Goal: Transaction & Acquisition: Purchase product/service

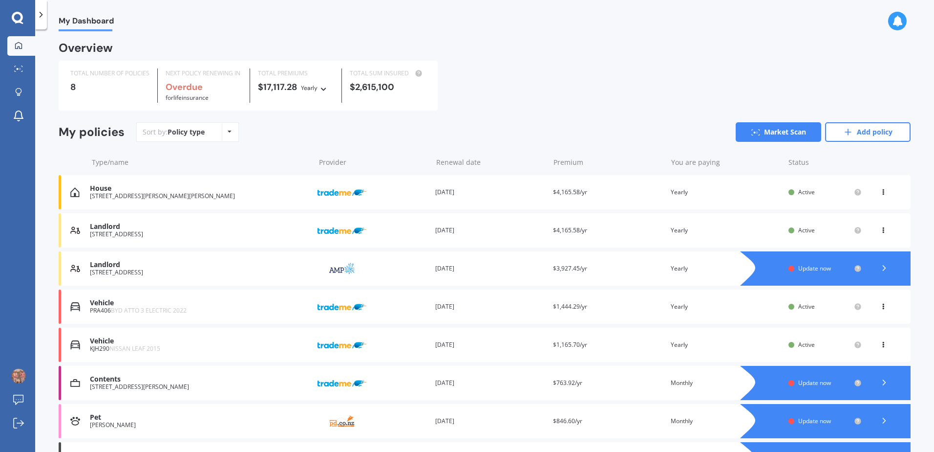
click at [883, 266] on icon at bounding box center [885, 268] width 10 height 10
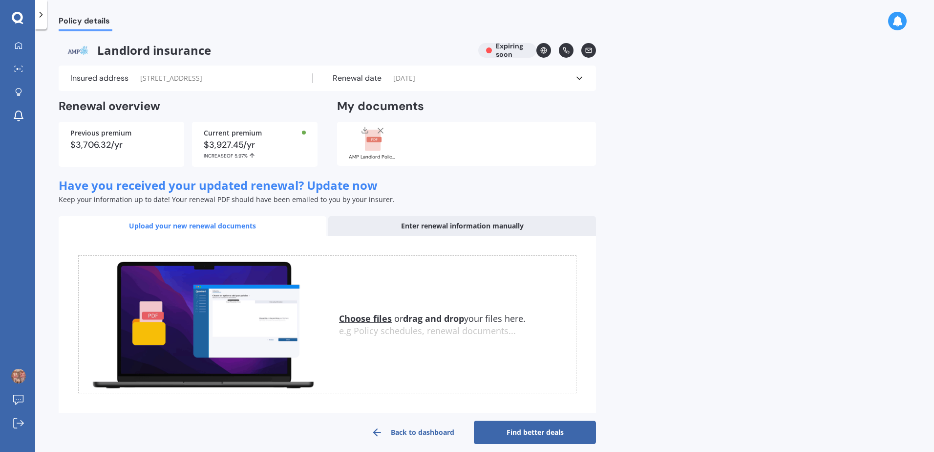
click at [247, 144] on div "$3,927.45/yr INCREASE OF 5.97%" at bounding box center [255, 149] width 102 height 19
click at [551, 434] on link "Find better deals" at bounding box center [535, 431] width 122 height 23
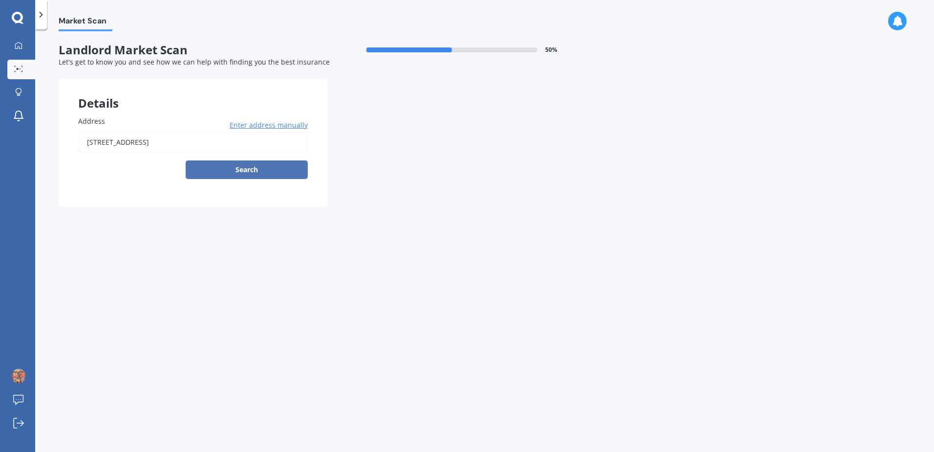
click at [244, 170] on button "Search" at bounding box center [247, 169] width 122 height 19
type input "65 Molesworth Street, Taitā, Lower Hutt 5011"
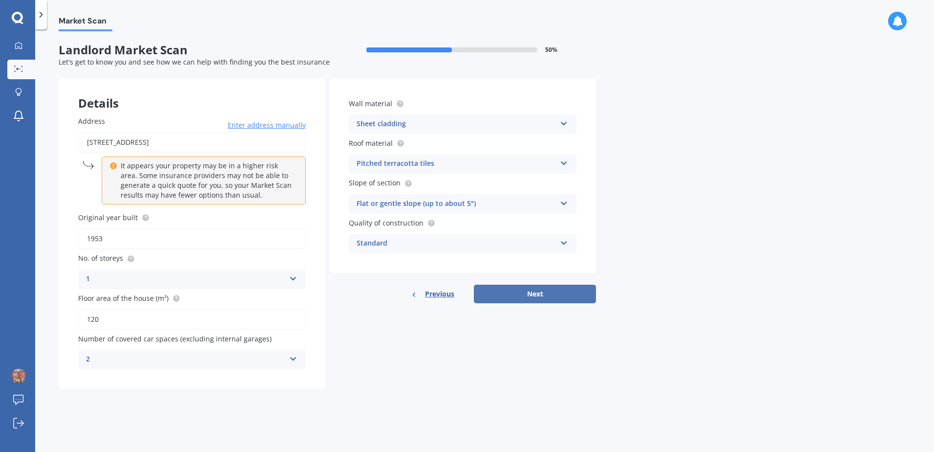
click at [505, 295] on button "Next" at bounding box center [535, 293] width 122 height 19
select select "25"
select select "04"
select select "1970"
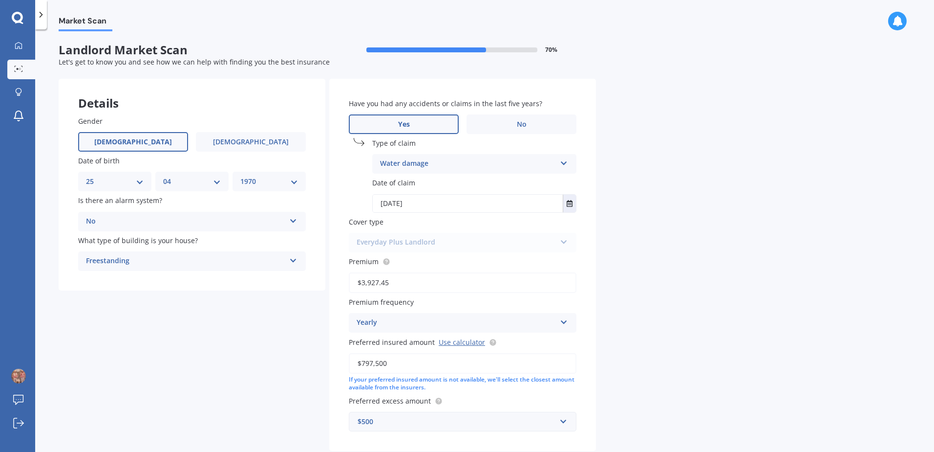
drag, startPoint x: 390, startPoint y: 283, endPoint x: 366, endPoint y: 286, distance: 24.6
click at [366, 286] on input "$3,927.45" at bounding box center [463, 282] width 228 height 21
click at [371, 286] on input "$3,927.45" at bounding box center [463, 282] width 228 height 21
drag, startPoint x: 371, startPoint y: 282, endPoint x: 404, endPoint y: 283, distance: 32.8
click at [404, 283] on input "$3,927.45" at bounding box center [463, 282] width 228 height 21
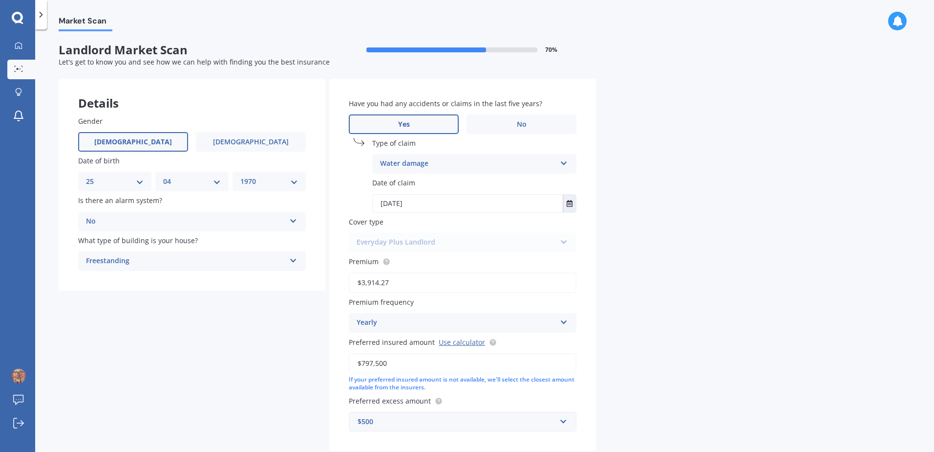
type input "$3,914.27"
click at [290, 306] on div "Details Gender Male Female Date of birth DD 01 02 03 04 05 06 07 08 09 10 11 12…" at bounding box center [328, 280] width 538 height 403
click at [372, 361] on input "$797,500" at bounding box center [463, 363] width 228 height 21
click at [372, 363] on input "$797,500" at bounding box center [463, 363] width 228 height 21
click at [380, 364] on input "$815,500" at bounding box center [463, 363] width 228 height 21
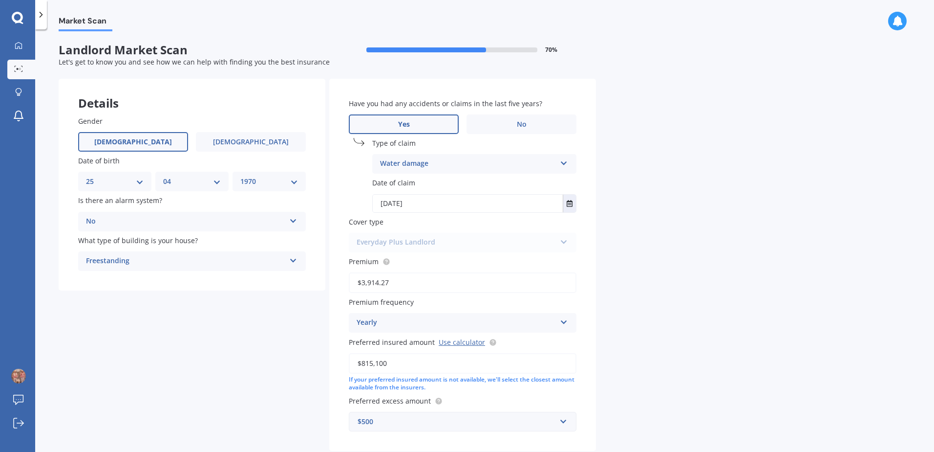
type input "$815,100"
click at [283, 315] on div "Details Gender Male Female Date of birth DD 01 02 03 04 05 06 07 08 09 10 11 12…" at bounding box center [328, 280] width 538 height 403
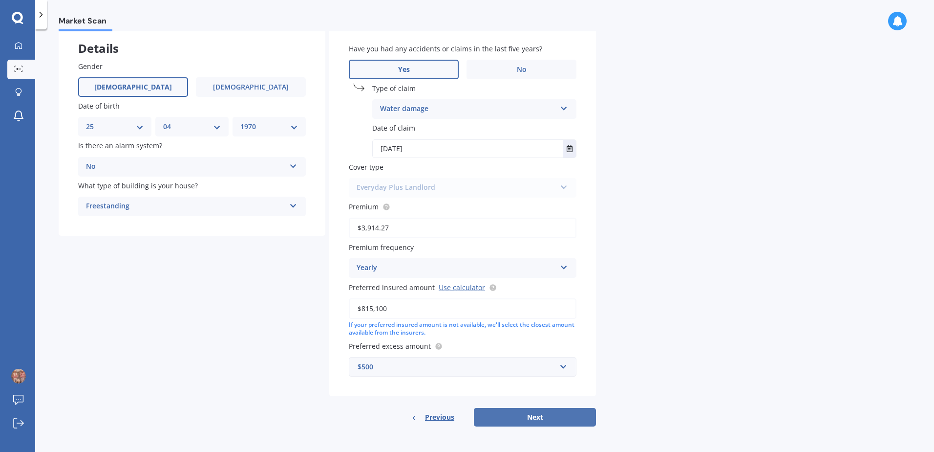
click at [552, 419] on button "Next" at bounding box center [535, 417] width 122 height 19
select select "25"
select select "04"
select select "1970"
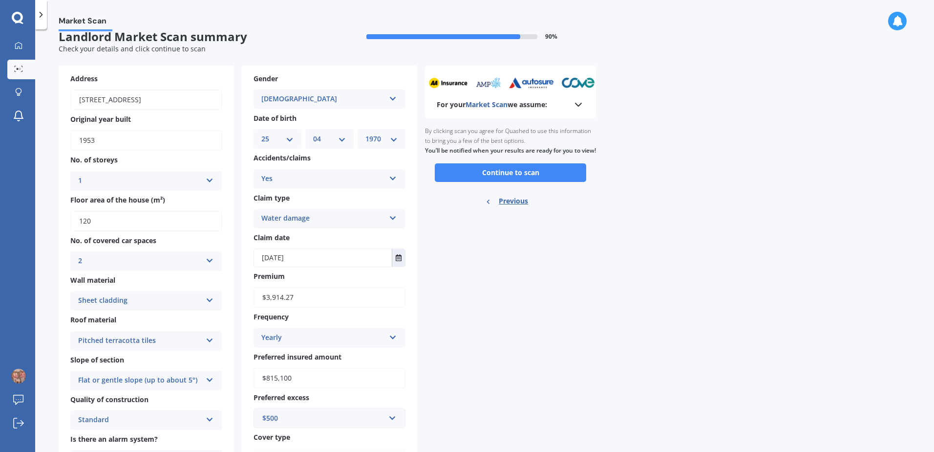
scroll to position [0, 0]
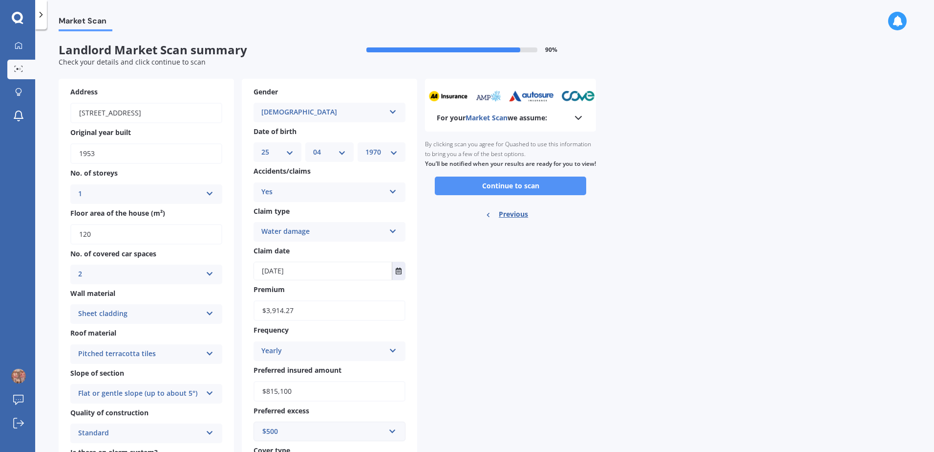
click at [495, 195] on button "Continue to scan" at bounding box center [511, 185] width 152 height 19
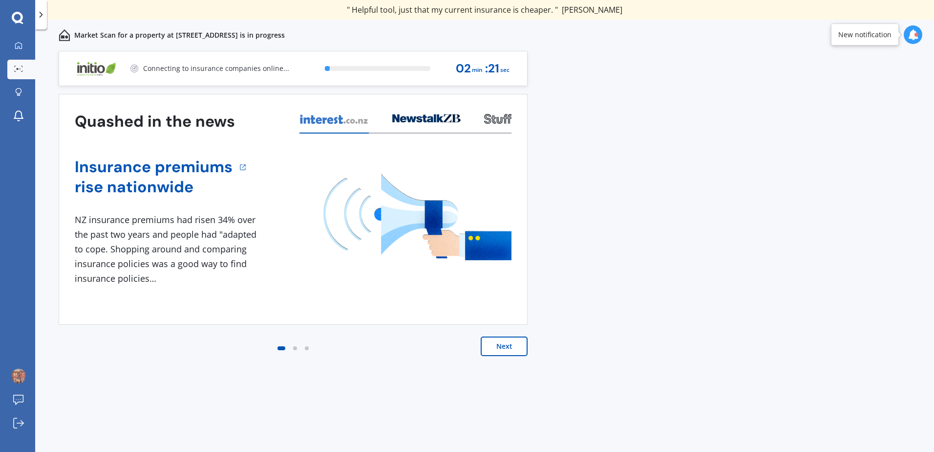
click at [915, 32] on icon at bounding box center [913, 34] width 11 height 11
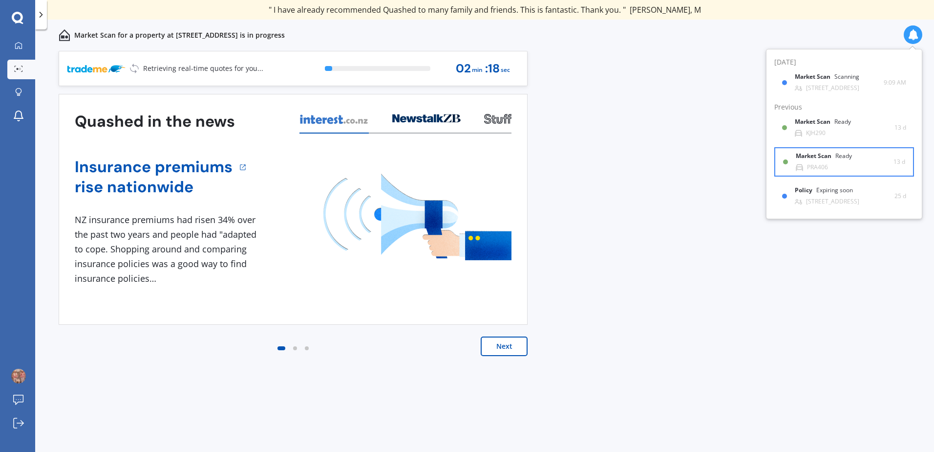
click at [848, 166] on div "Market Scan Ready PRA406" at bounding box center [845, 161] width 98 height 18
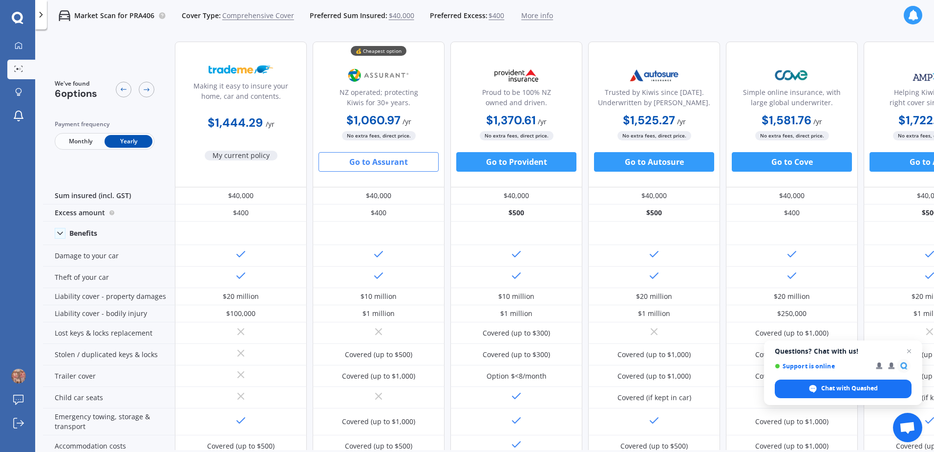
click at [405, 160] on button "Go to Assurant" at bounding box center [379, 162] width 120 height 20
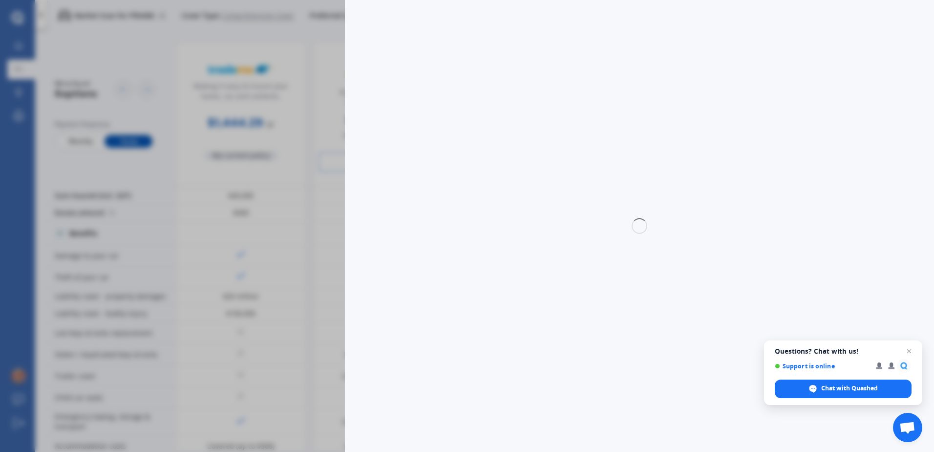
select select "full"
select select "0"
select select "Wellington"
select select "BYD"
select select "ATTO 3 ELECTRIC"
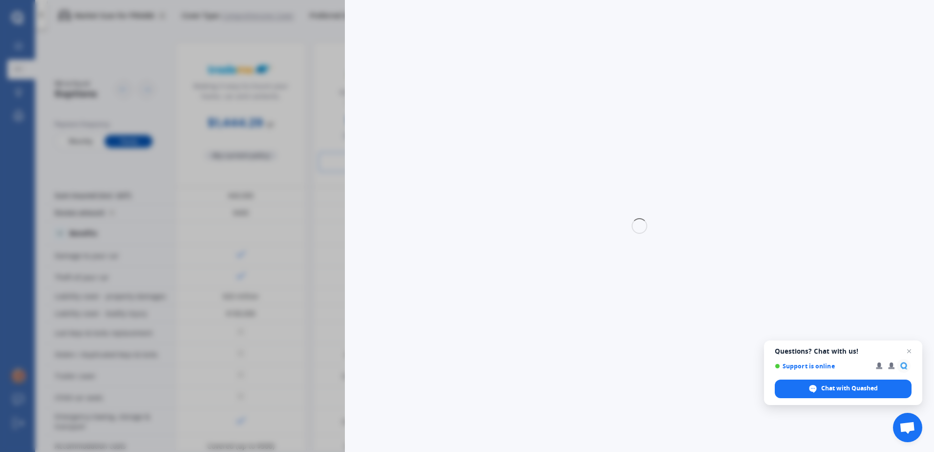
select select "EXTENDED RANGE 60KW"
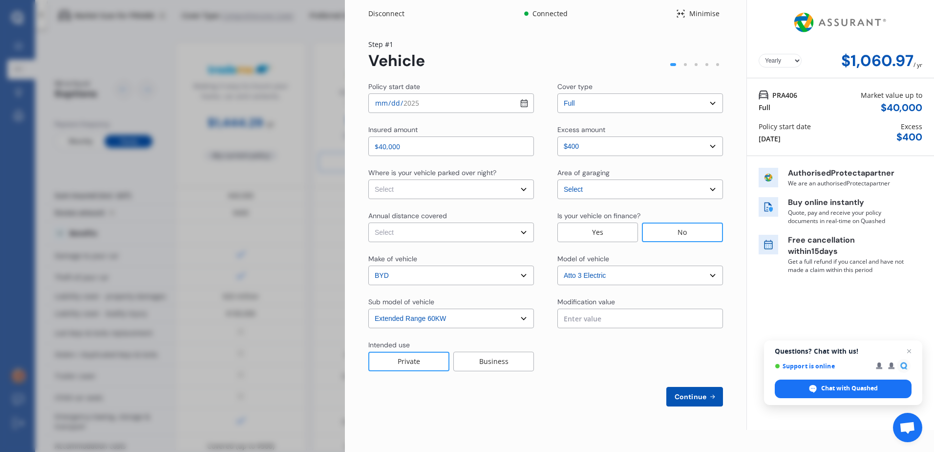
click at [403, 102] on input "2025-09-08" at bounding box center [452, 103] width 166 height 20
click at [523, 104] on input "2025-09-10" at bounding box center [452, 103] width 166 height 20
type input "2025-09-11"
click at [458, 189] on select "Select In a garage On own property On street or road" at bounding box center [452, 189] width 166 height 20
select select "In a garage"
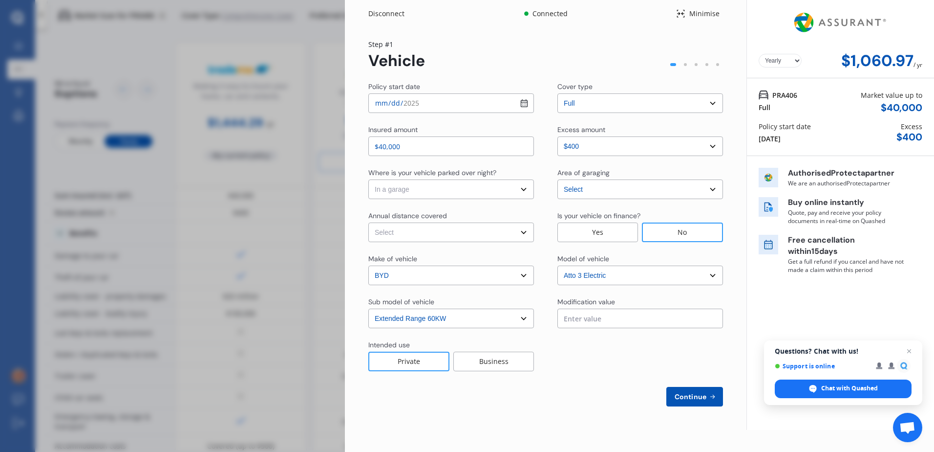
click at [369, 179] on select "Select In a garage On own property On street or road" at bounding box center [452, 189] width 166 height 20
click at [413, 234] on select "Select Low (less than 15,000km per year) Average (15,000-30,000km per year) Hig…" at bounding box center [452, 232] width 166 height 20
select select "15000"
click at [369, 222] on select "Select Low (less than 15,000km per year) Average (15,000-30,000km per year) Hig…" at bounding box center [452, 232] width 166 height 20
click at [699, 394] on span "Continue" at bounding box center [691, 396] width 36 height 8
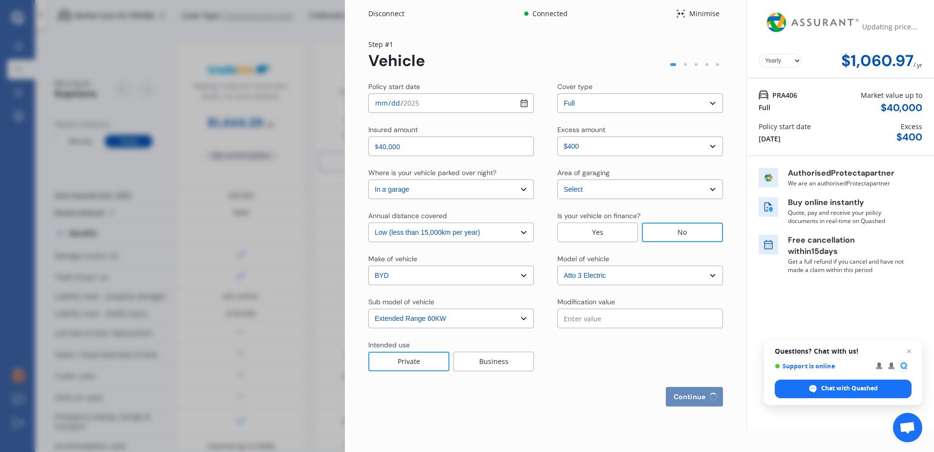
select select "Mr"
select select "25"
select select "04"
select select "1970"
select select "full"
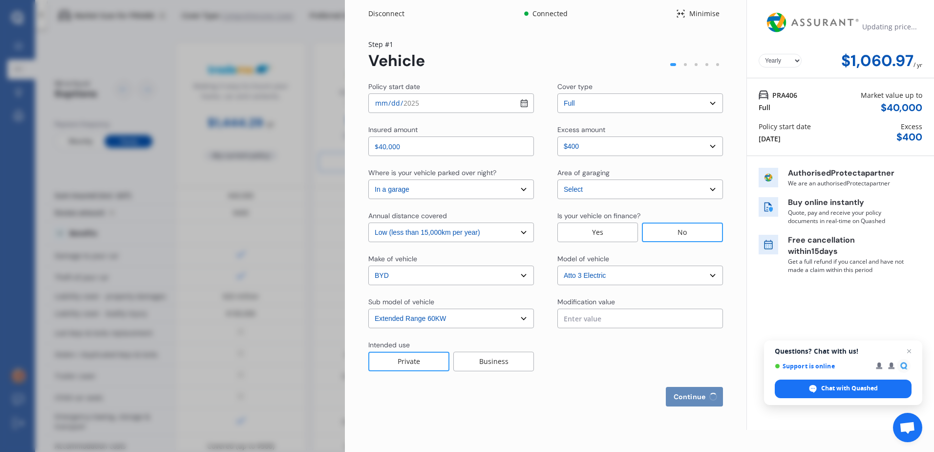
select select "more than 4 years"
select select "New Zealand"
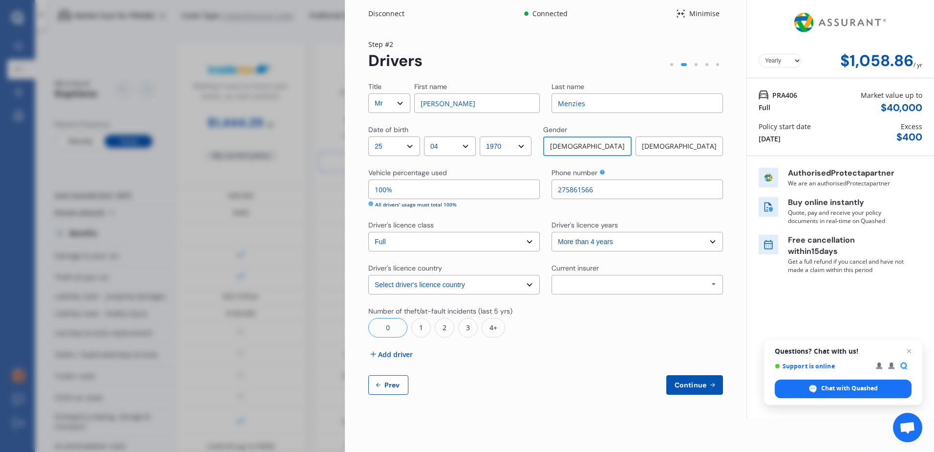
click at [607, 291] on div "Allianz AAI AMI IAG - NZI/State Lumley Vero Unknown Other Insurer None Protecta…" at bounding box center [638, 285] width 172 height 20
